Goal: Transaction & Acquisition: Purchase product/service

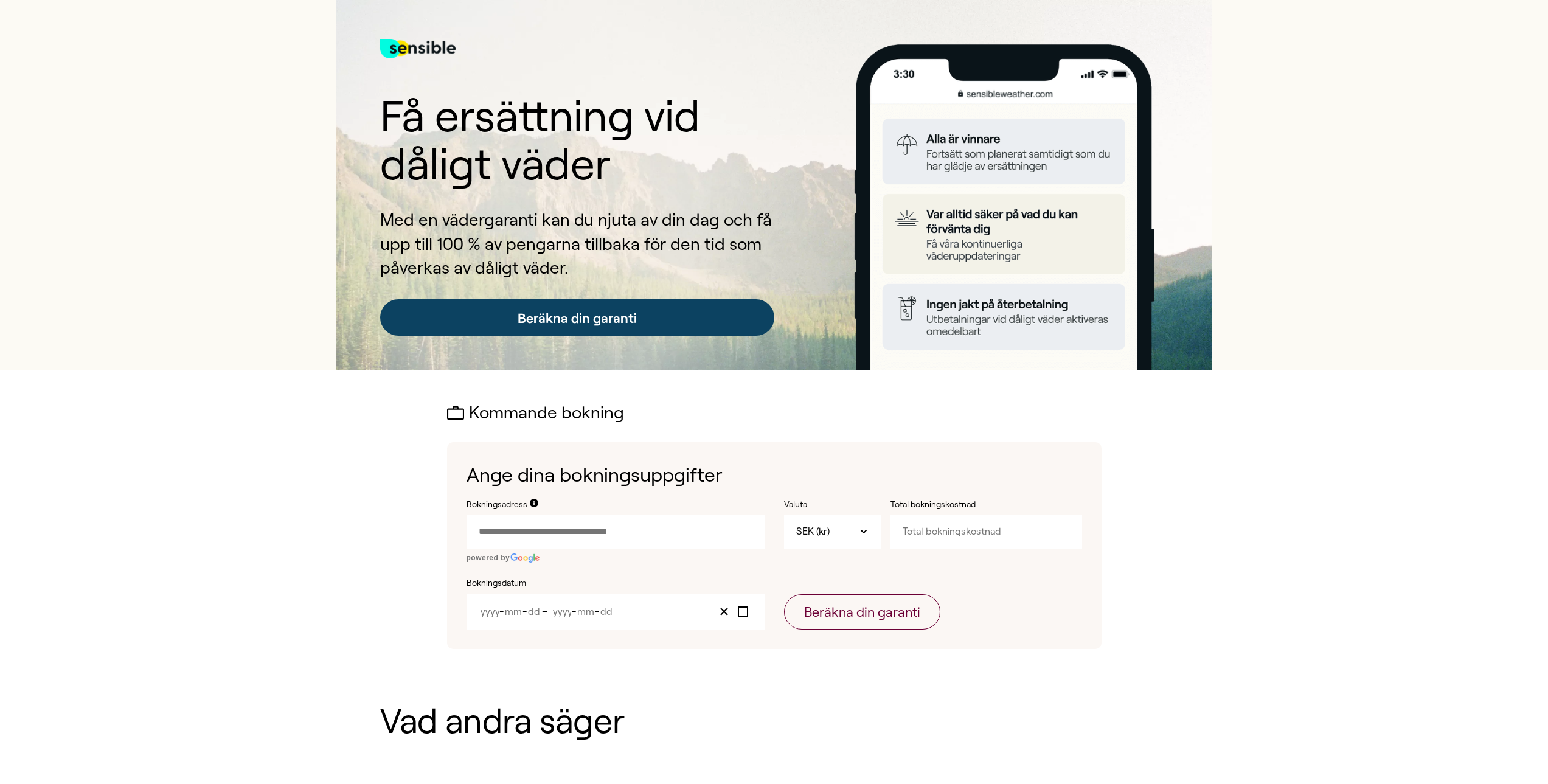
click at [572, 317] on link "Beräkna din garanti" at bounding box center [578, 318] width 394 height 37
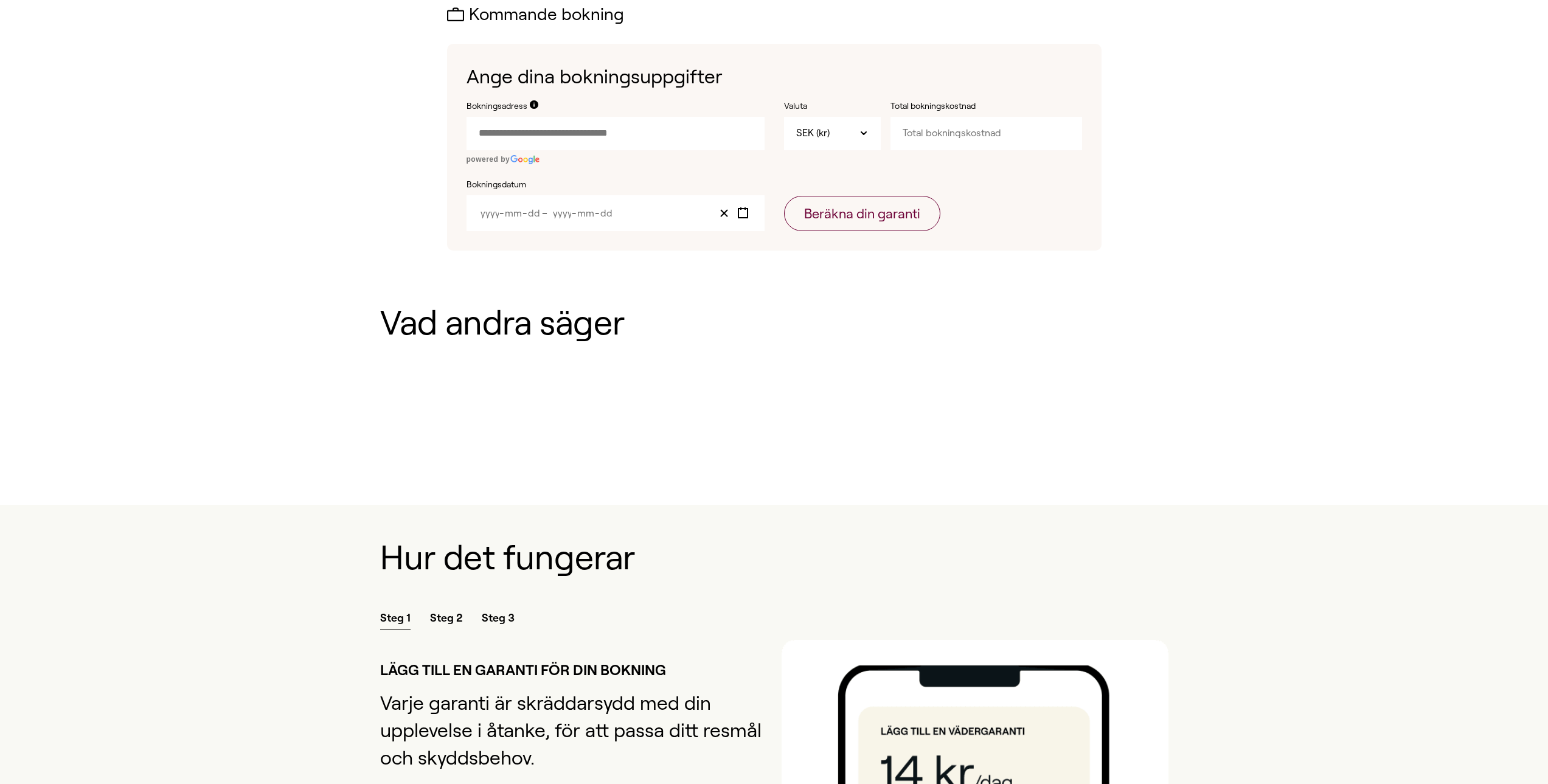
scroll to position [404, 0]
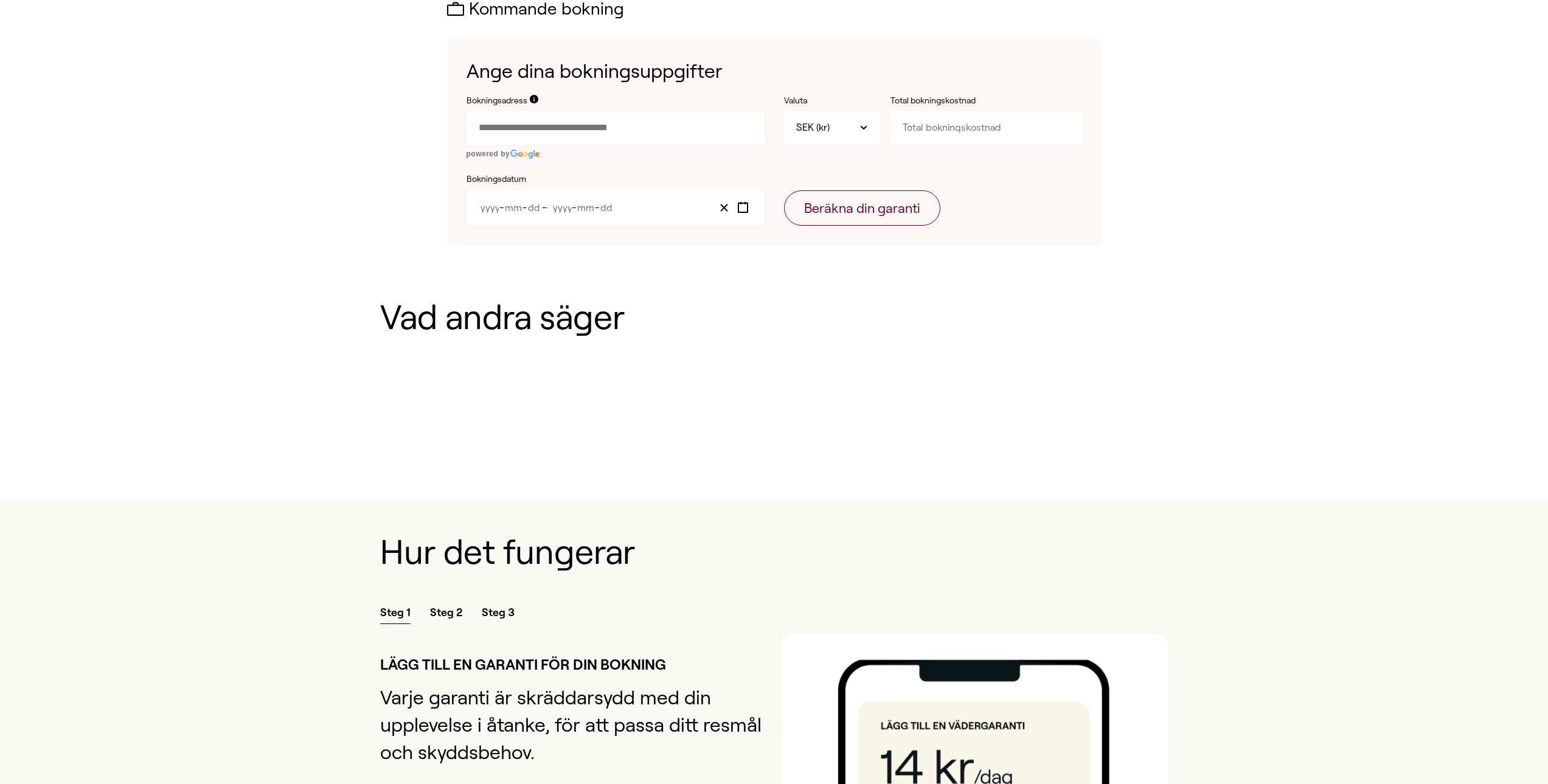
click at [559, 125] on input "Bokningsadress" at bounding box center [615, 128] width 298 height 33
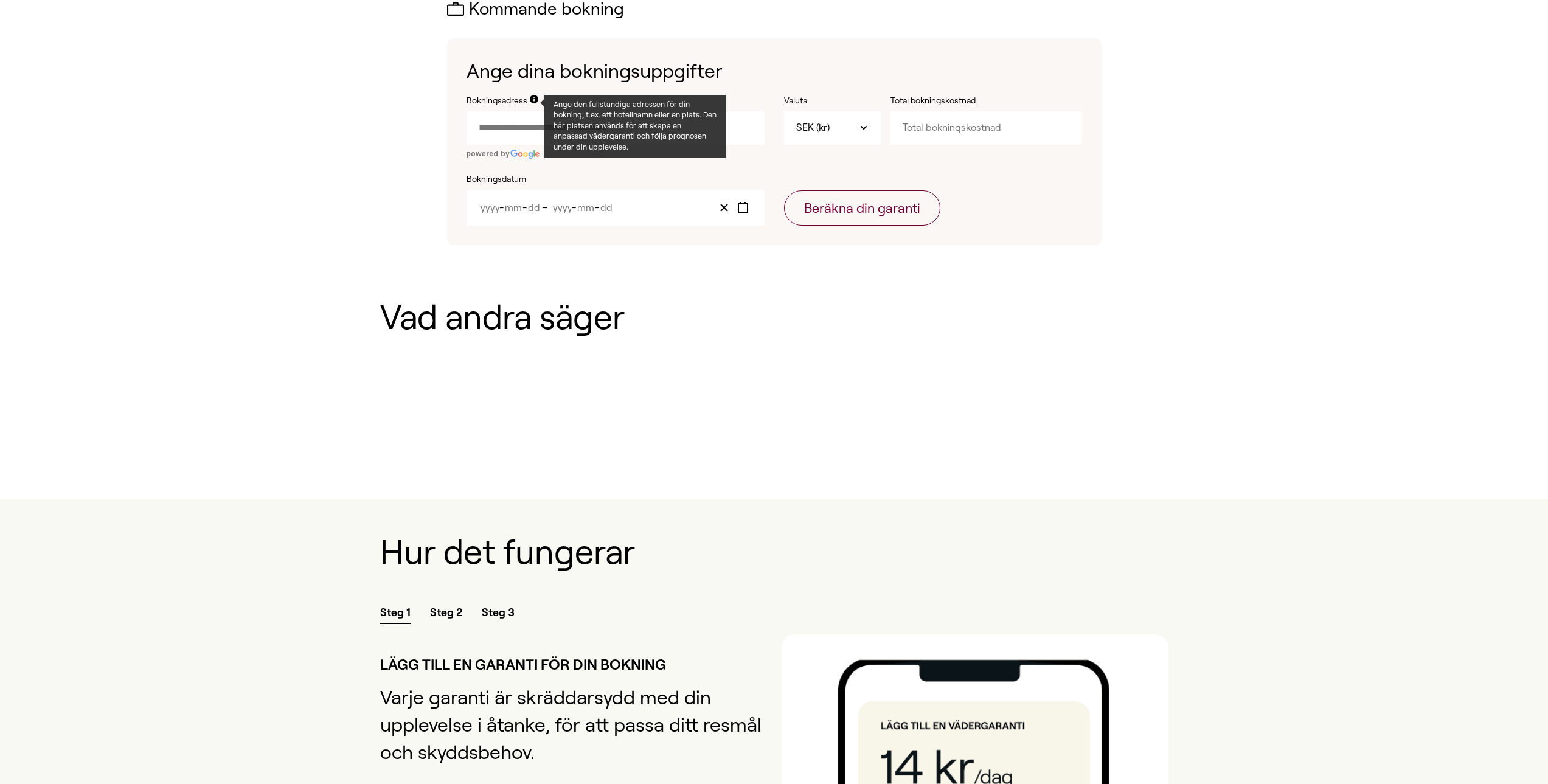
click at [534, 96] on icon at bounding box center [534, 99] width 8 height 8
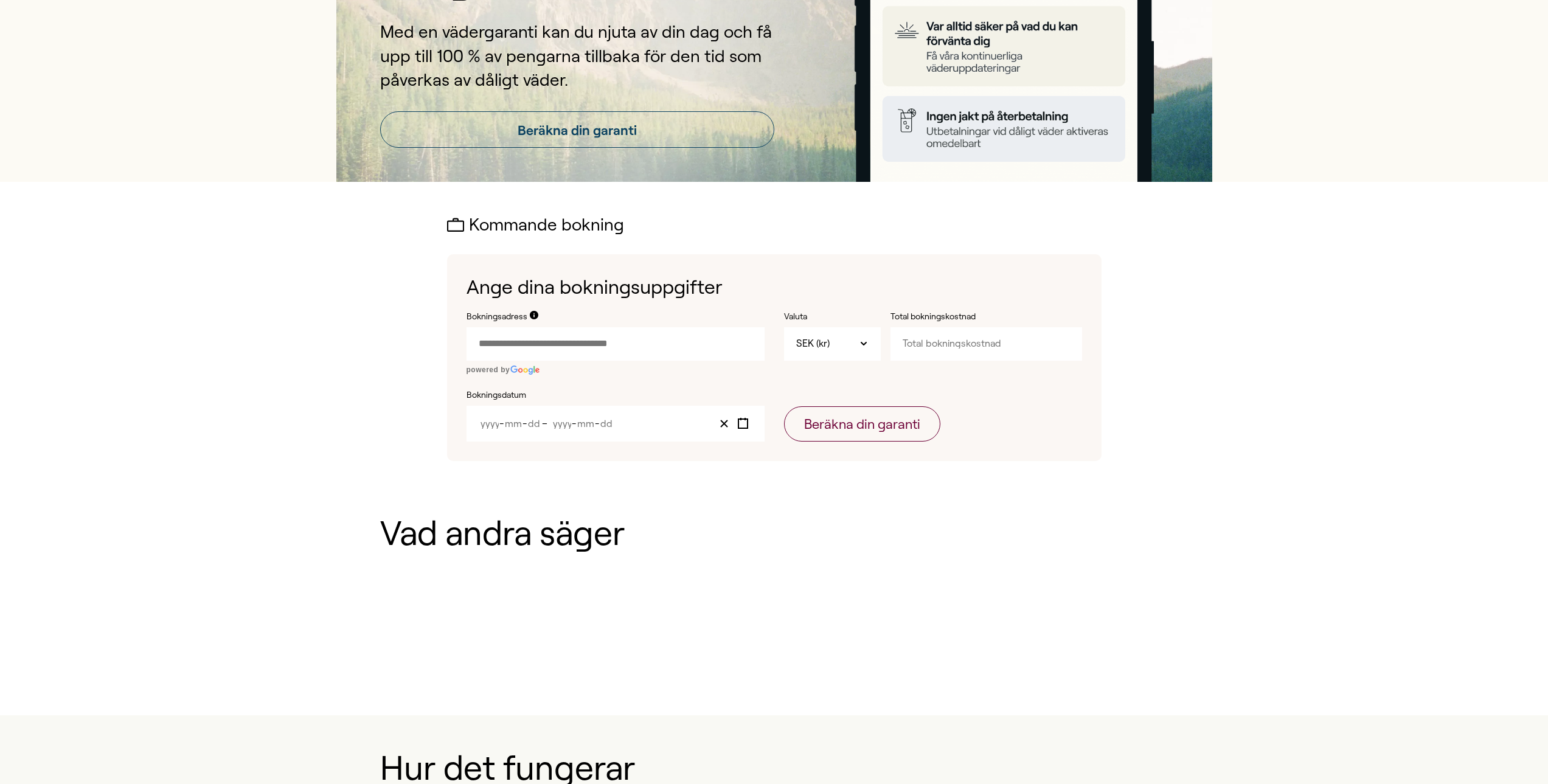
scroll to position [0, 0]
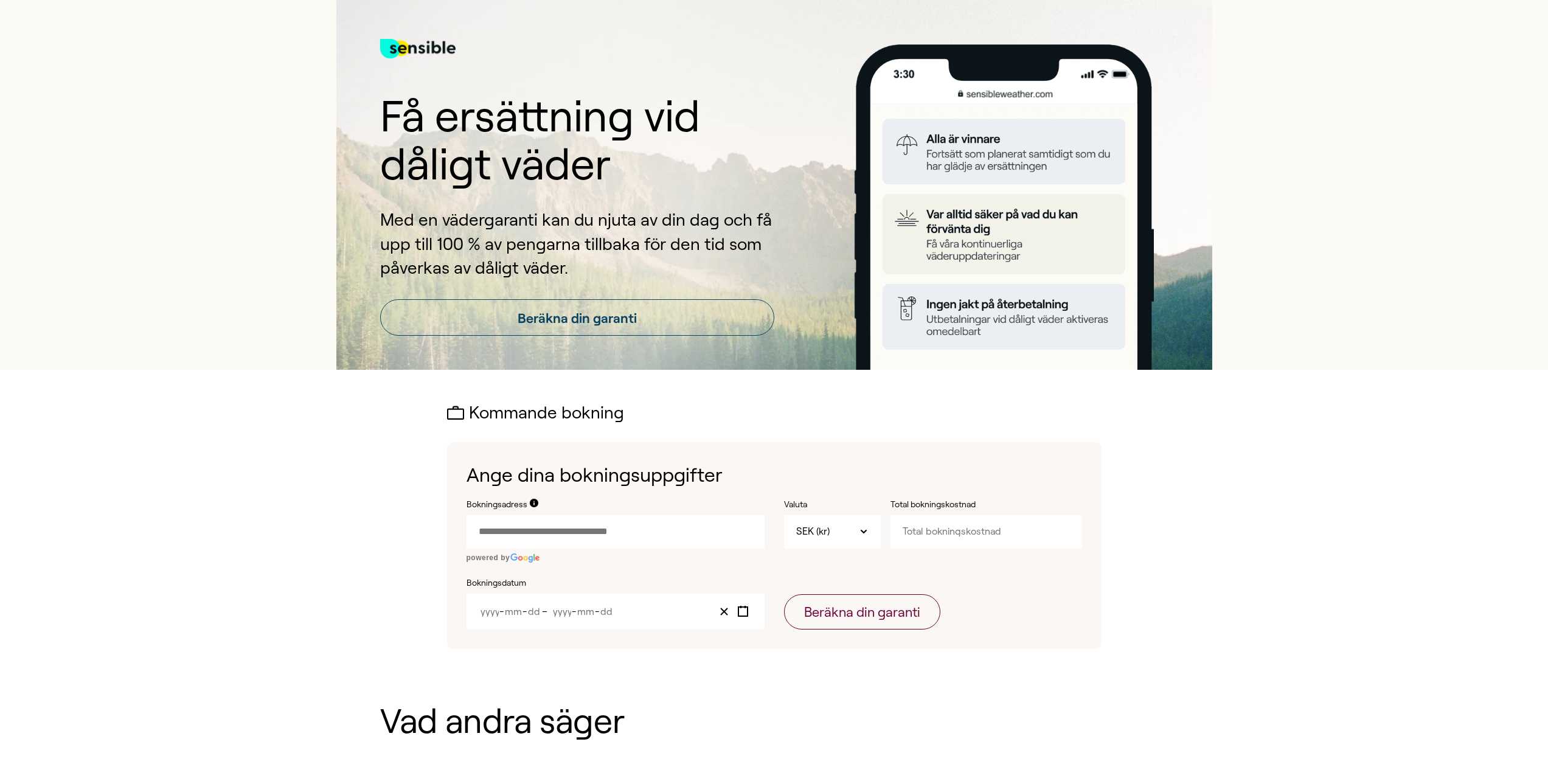
click at [544, 531] on input "Bokningsadress" at bounding box center [615, 532] width 298 height 33
paste input "text"
type input "**********"
click at [917, 530] on input "Total bokningskostnad" at bounding box center [986, 532] width 192 height 33
click at [1004, 532] on input "Total bokningskostnad" at bounding box center [986, 532] width 192 height 33
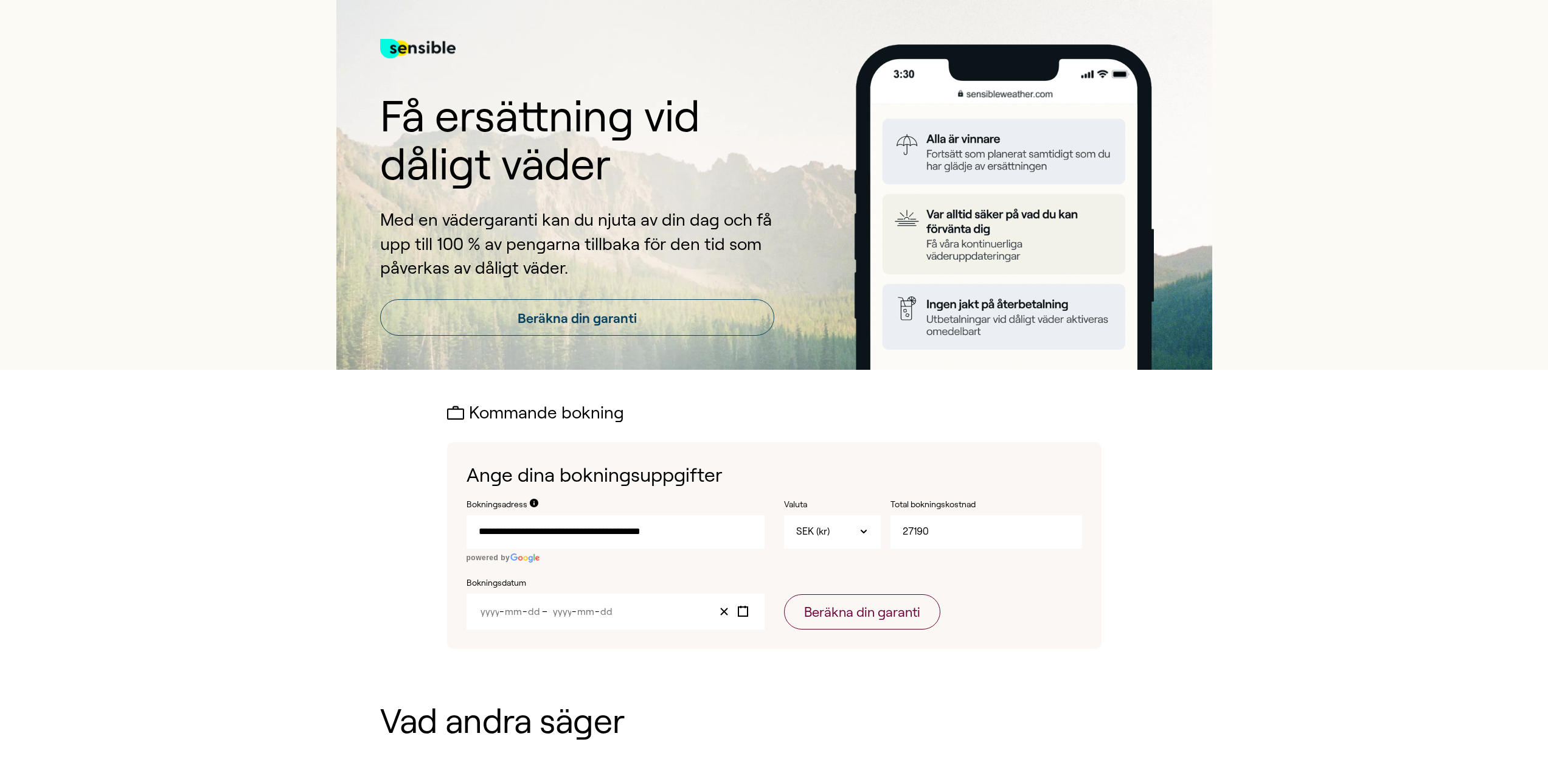
type input "27190"
click at [507, 613] on input "Month" at bounding box center [513, 611] width 18 height 10
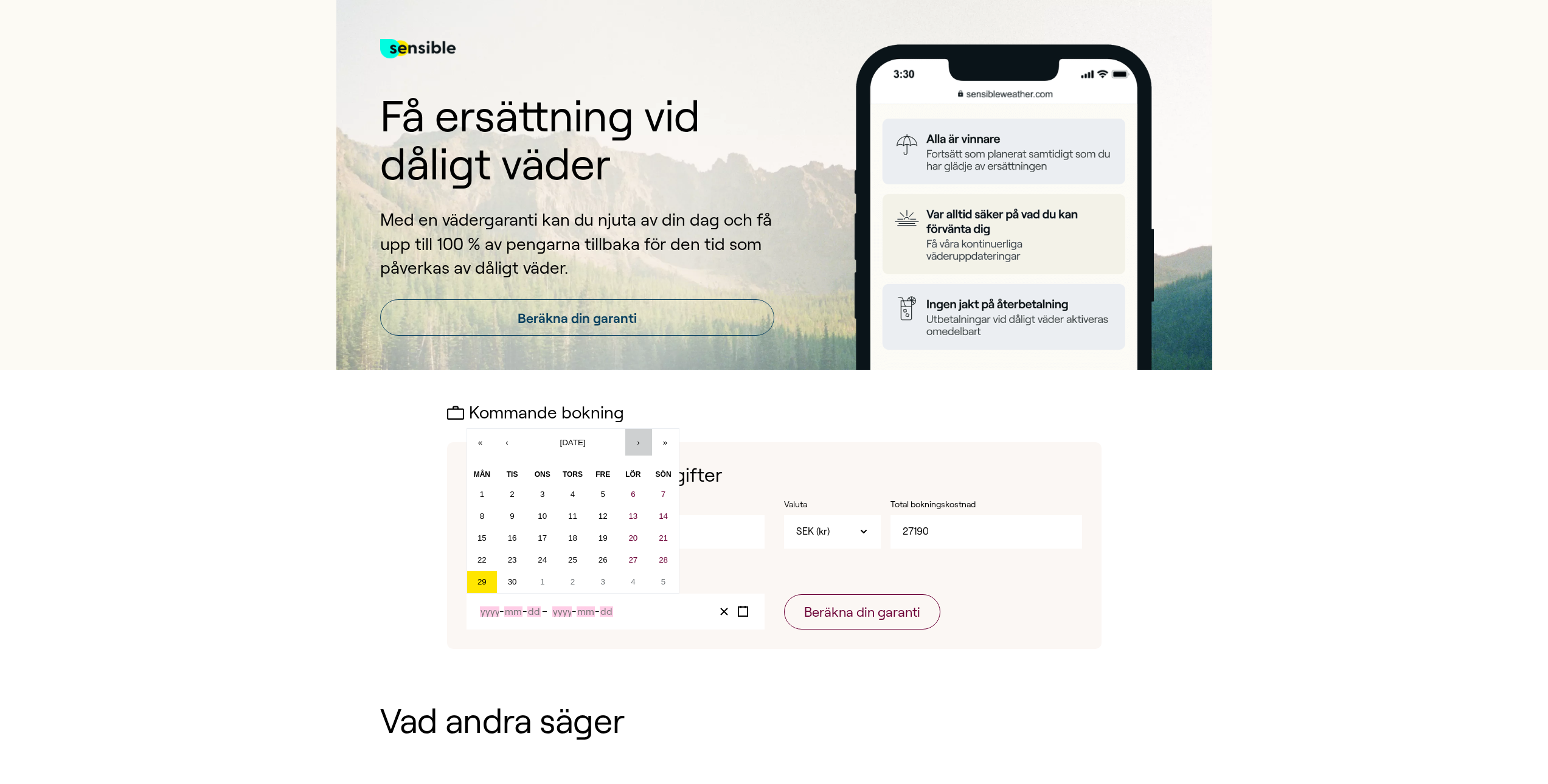
click at [632, 440] on button "›" at bounding box center [639, 441] width 27 height 27
click at [636, 514] on button "8" at bounding box center [633, 516] width 30 height 22
click at [632, 532] on button "15" at bounding box center [633, 538] width 30 height 22
type input "2025"
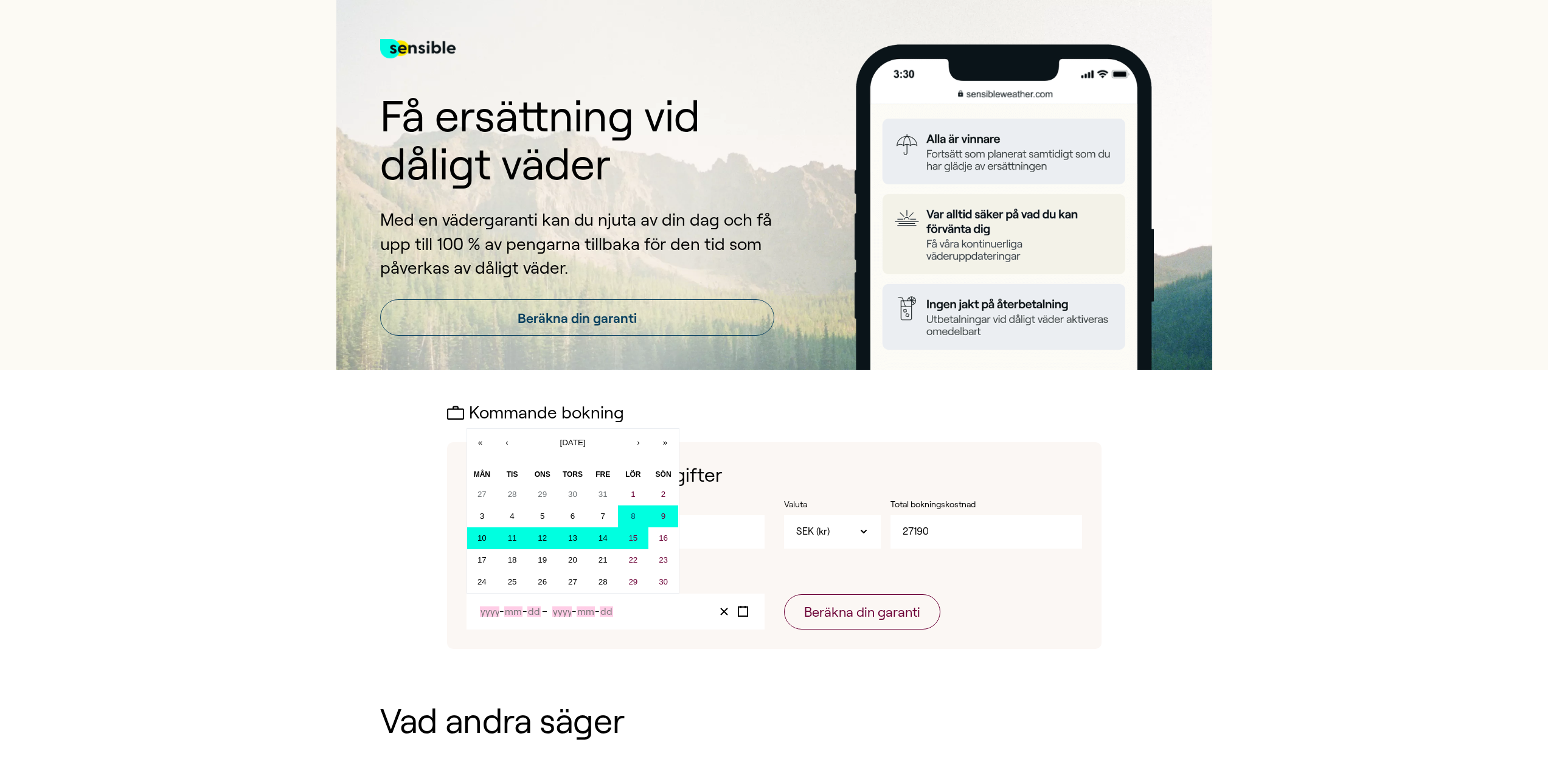
type input "11"
type input "8"
type input "2025"
type input "11"
type input "15"
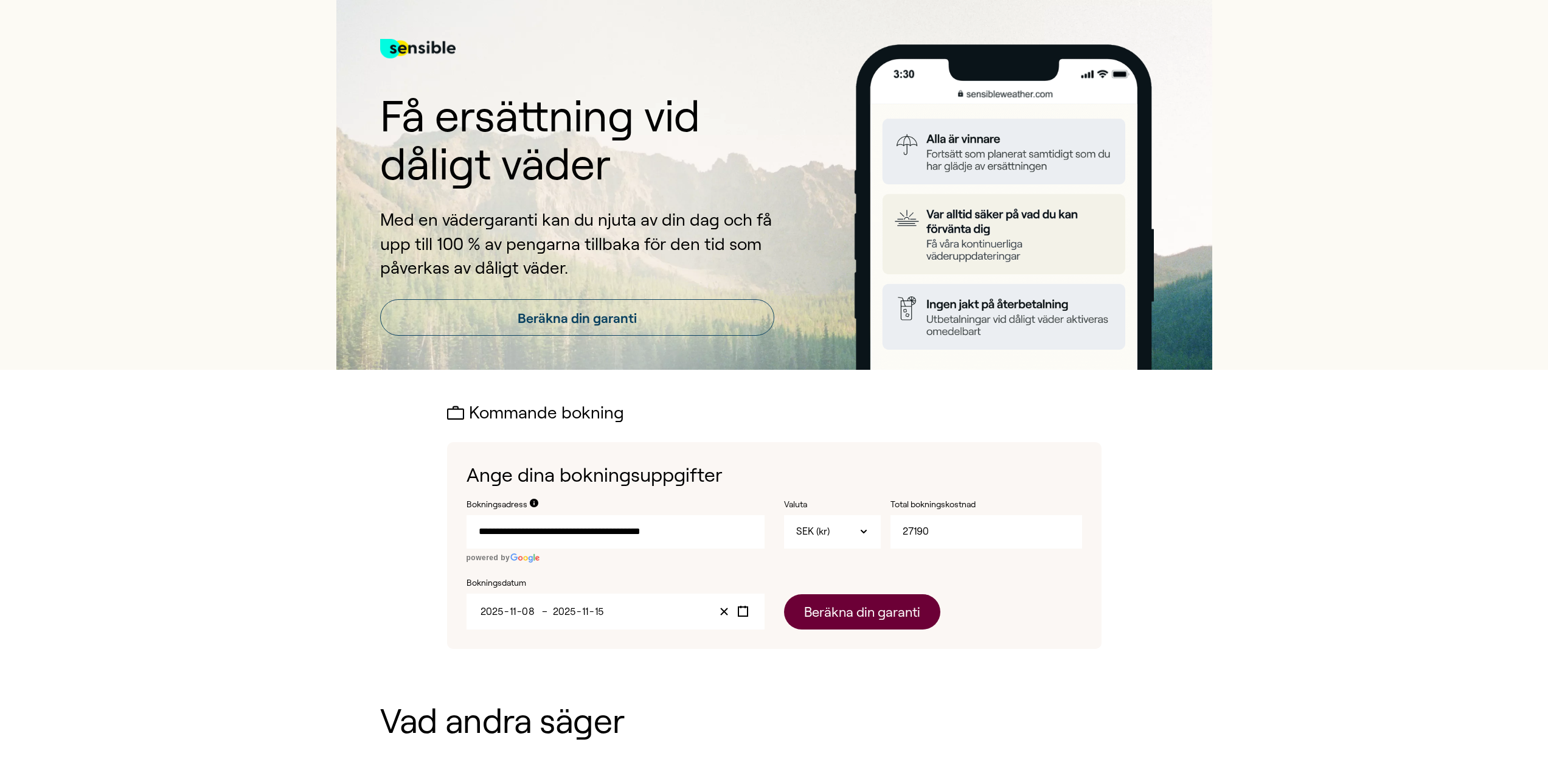
click at [833, 611] on button "Beräkna din garanti" at bounding box center [862, 612] width 157 height 35
click at [687, 530] on input "**********" at bounding box center [615, 532] width 298 height 33
click at [556, 568] on span "[STREET_ADDRESS]" at bounding box center [516, 567] width 76 height 16
type input "**********"
drag, startPoint x: 721, startPoint y: 532, endPoint x: 457, endPoint y: 535, distance: 264.0
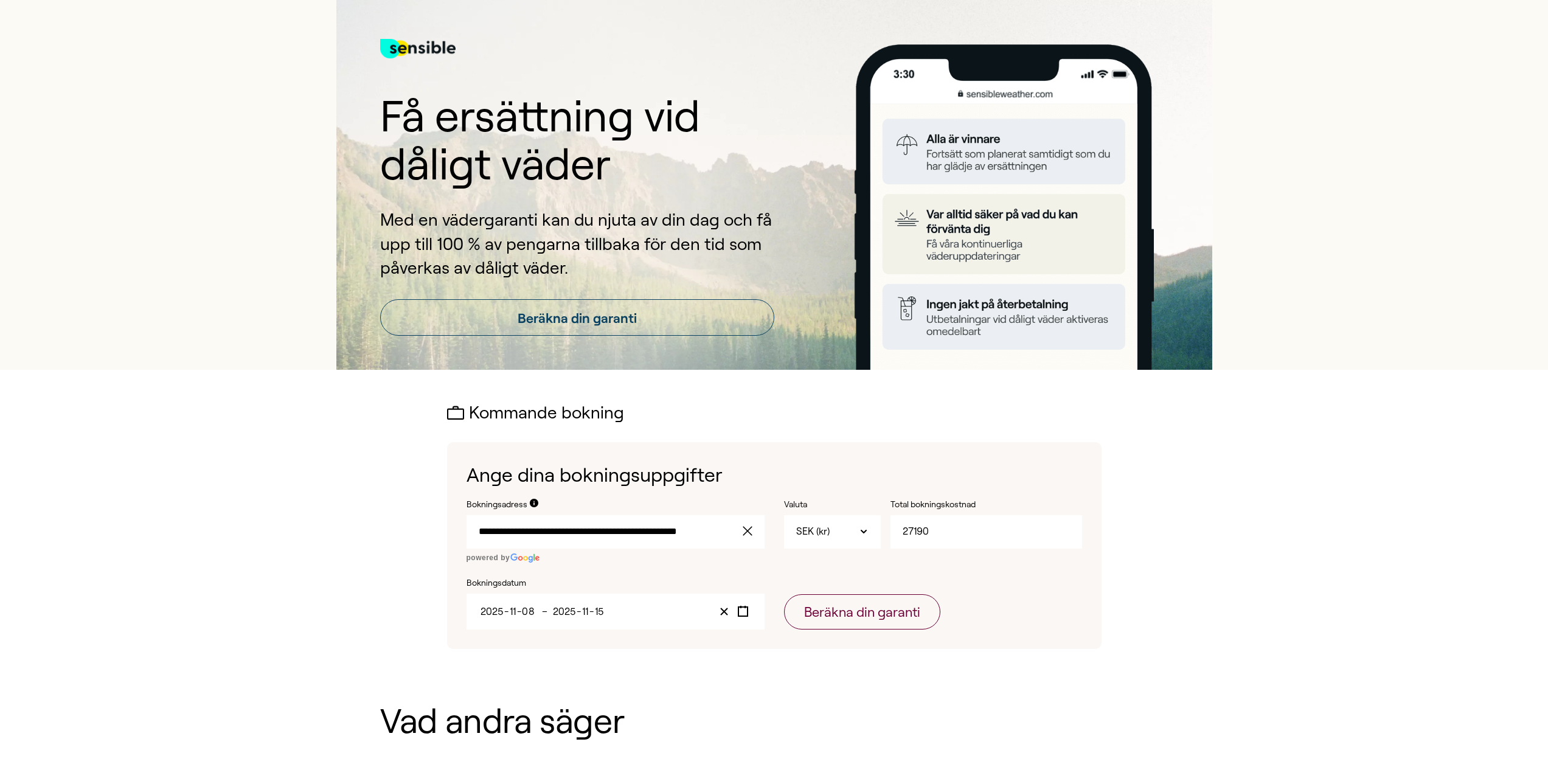
click at [457, 535] on div "**********" at bounding box center [774, 545] width 654 height 206
click at [858, 619] on button "Beräkna din garanti" at bounding box center [862, 612] width 157 height 35
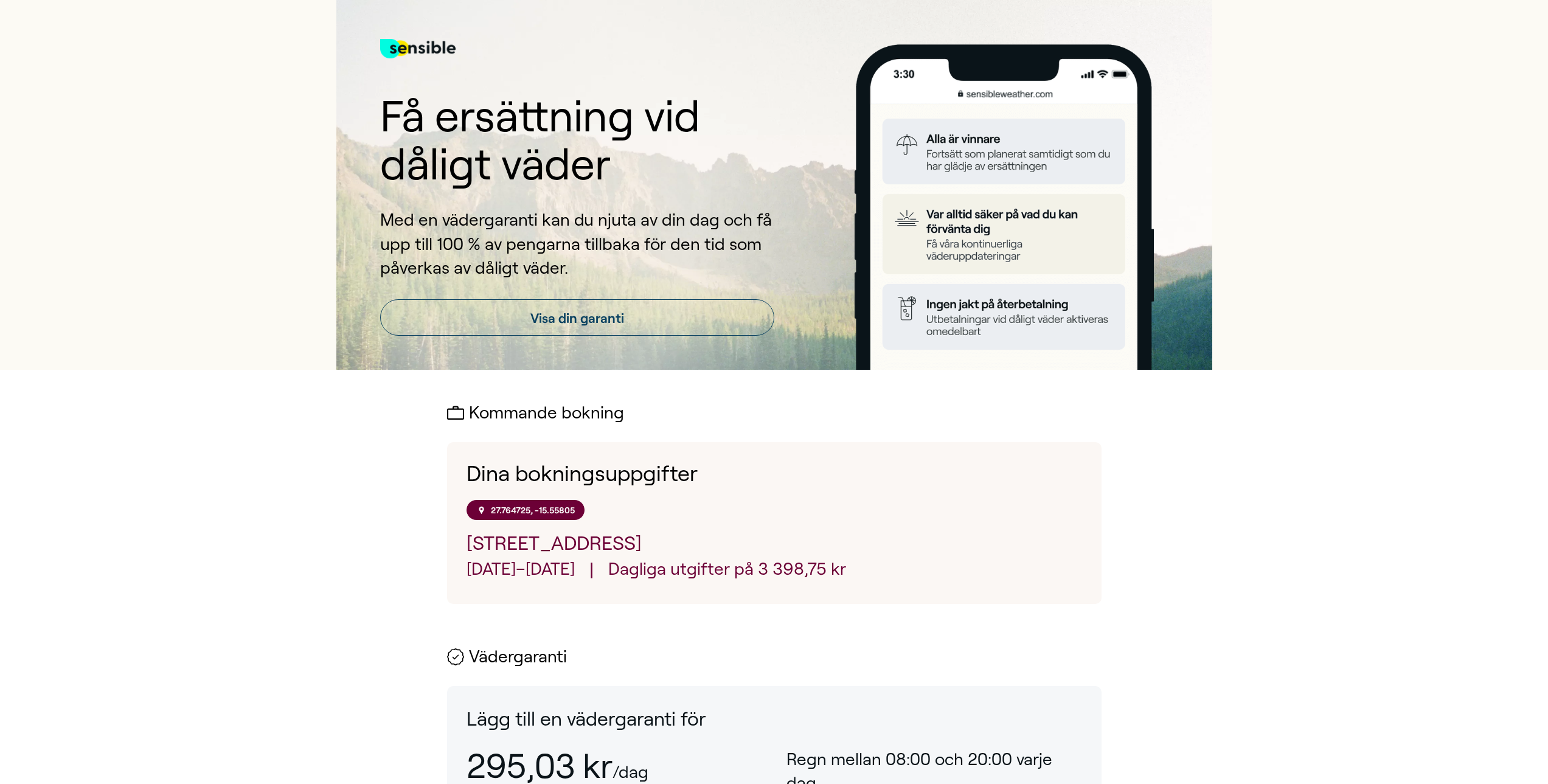
click at [1435, 459] on section "Kommande bokning Dina bokningsuppgifter 27.764725, -15.55805 [STREET_ADDRESS] […" at bounding box center [774, 748] width 1548 height 757
